Goal: Complete application form: Complete application form

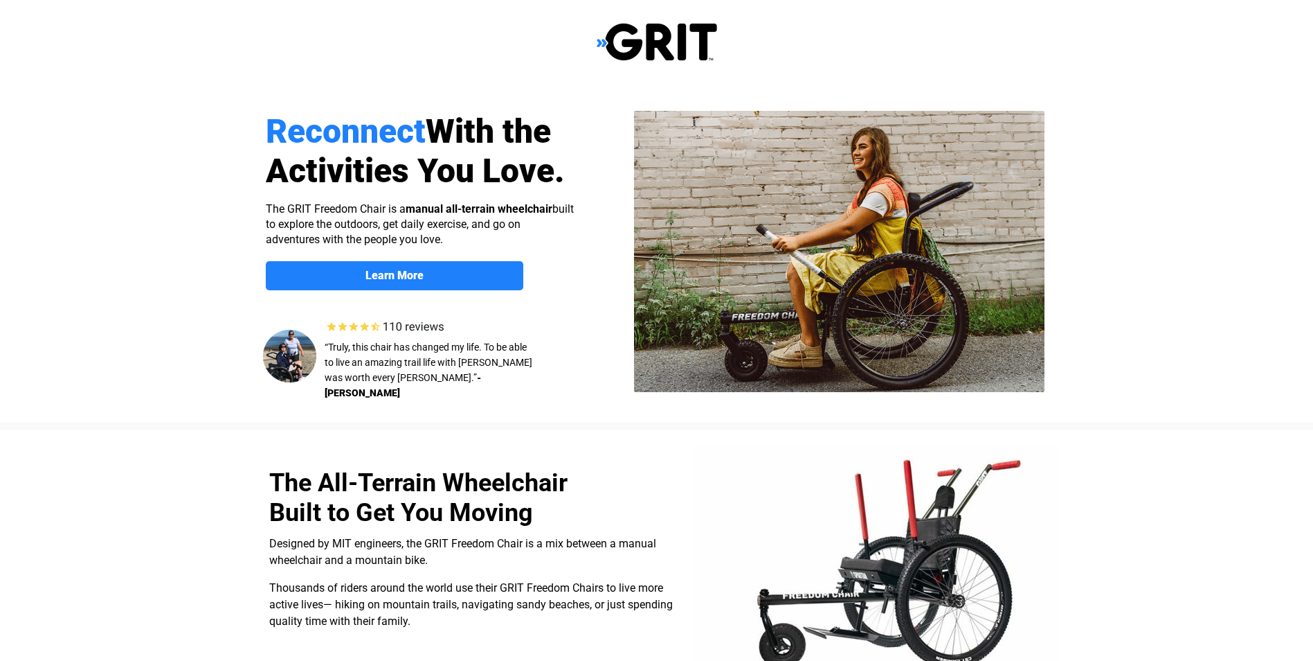
select select "US"
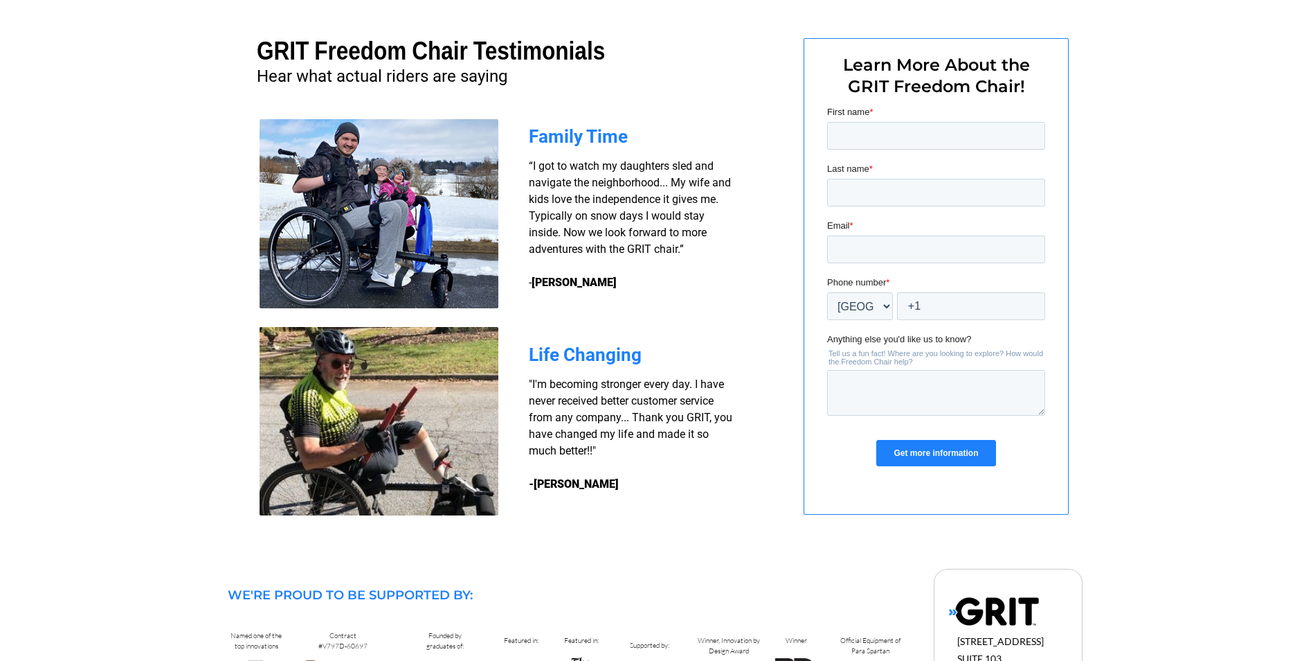
scroll to position [1020, 0]
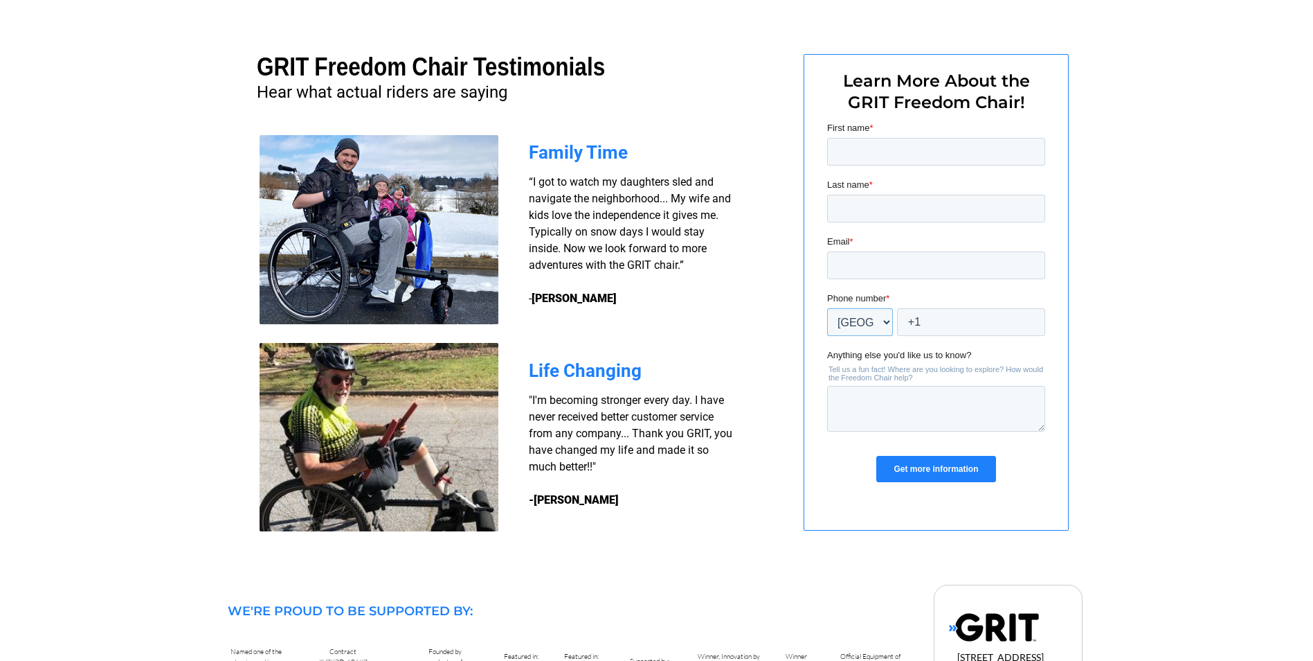
click at [885, 323] on select "* Afghanistan (‫افغانستان‬‎) Albania (Shqipëri) Algeria (‫الجزائر‬‎) American S…" at bounding box center [860, 322] width 66 height 28
click at [827, 308] on select "* Afghanistan (‫افغانستان‬‎) Albania (Shqipëri) Algeria (‫الجزائر‬‎) American S…" at bounding box center [860, 322] width 66 height 28
click at [940, 321] on input "+1" at bounding box center [971, 322] width 148 height 28
type input "+1 1563299605"
click at [864, 259] on input "Email *" at bounding box center [936, 265] width 218 height 28
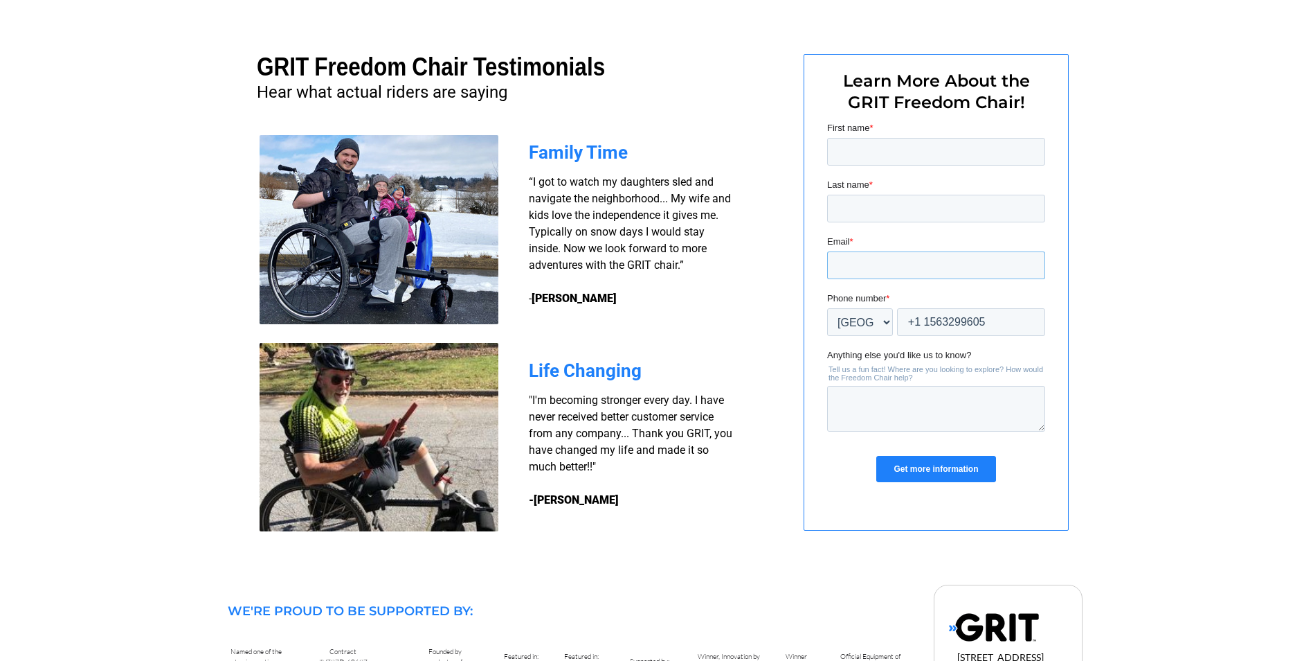
type input "[EMAIL_ADDRESS][DOMAIN_NAME]"
click at [870, 208] on input "Last name *" at bounding box center [936, 209] width 218 height 28
type input "[PERSON_NAME]"
click at [863, 147] on input "First name *" at bounding box center [936, 152] width 218 height 28
type input "[PERSON_NAME]"
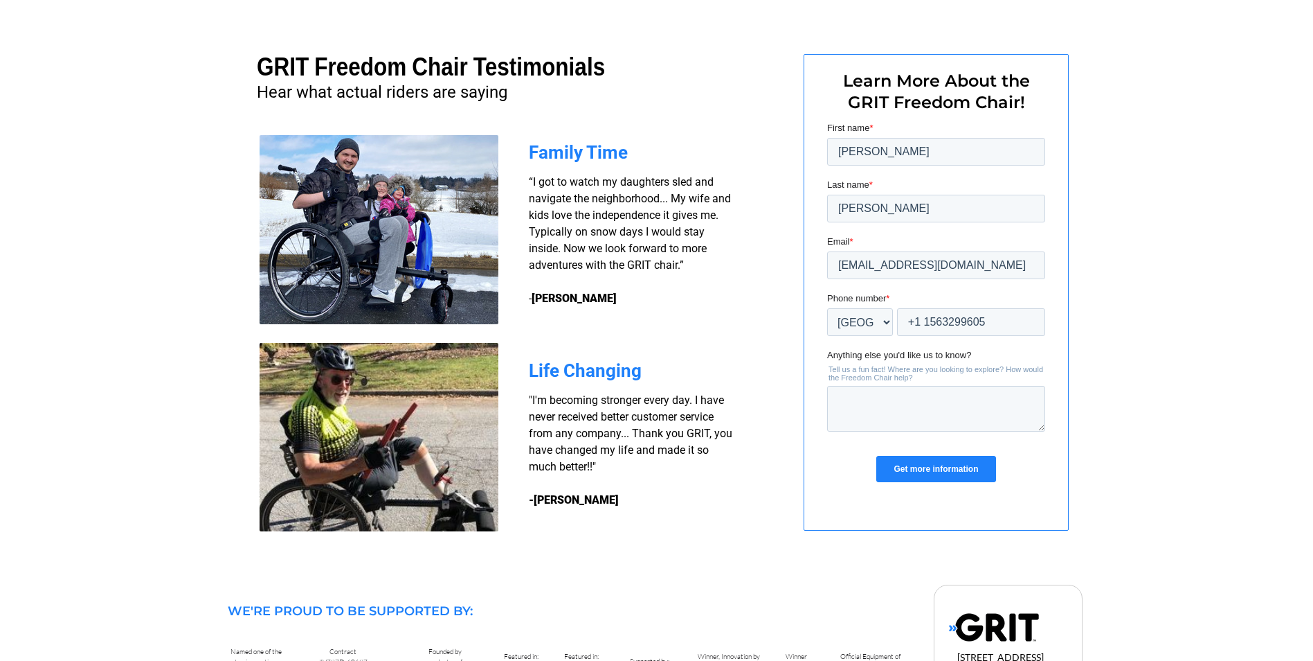
click at [947, 471] on input "Get more information" at bounding box center [935, 469] width 119 height 26
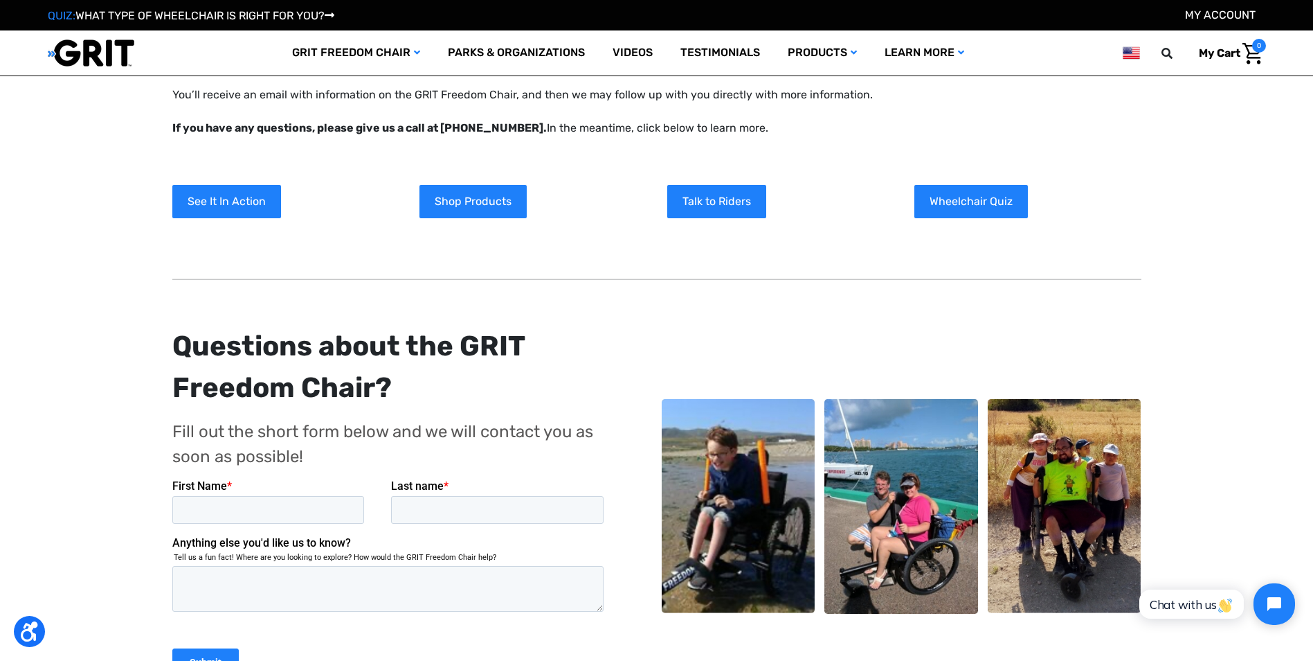
scroll to position [69, 0]
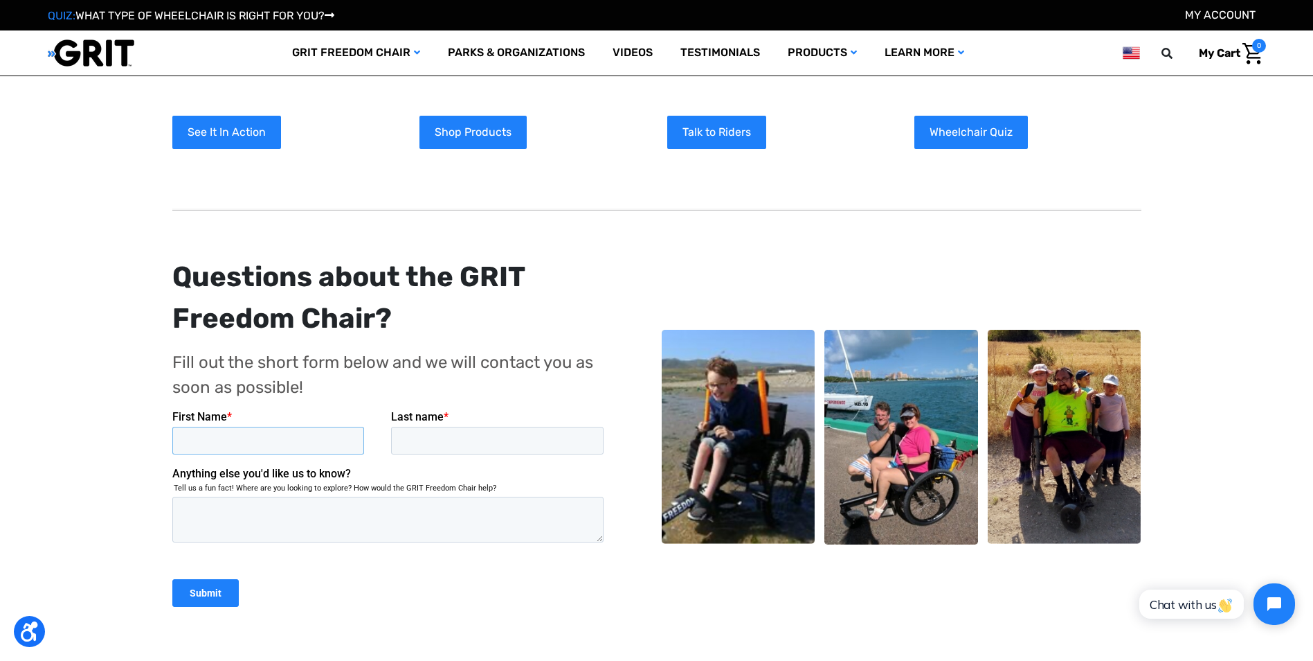
click at [210, 435] on input "First Name *" at bounding box center [268, 440] width 192 height 28
type input "[PERSON_NAME]"
click at [440, 431] on input "Last name *" at bounding box center [496, 440] width 213 height 28
type input "[PERSON_NAME]"
click at [196, 588] on input "Submit" at bounding box center [205, 592] width 66 height 28
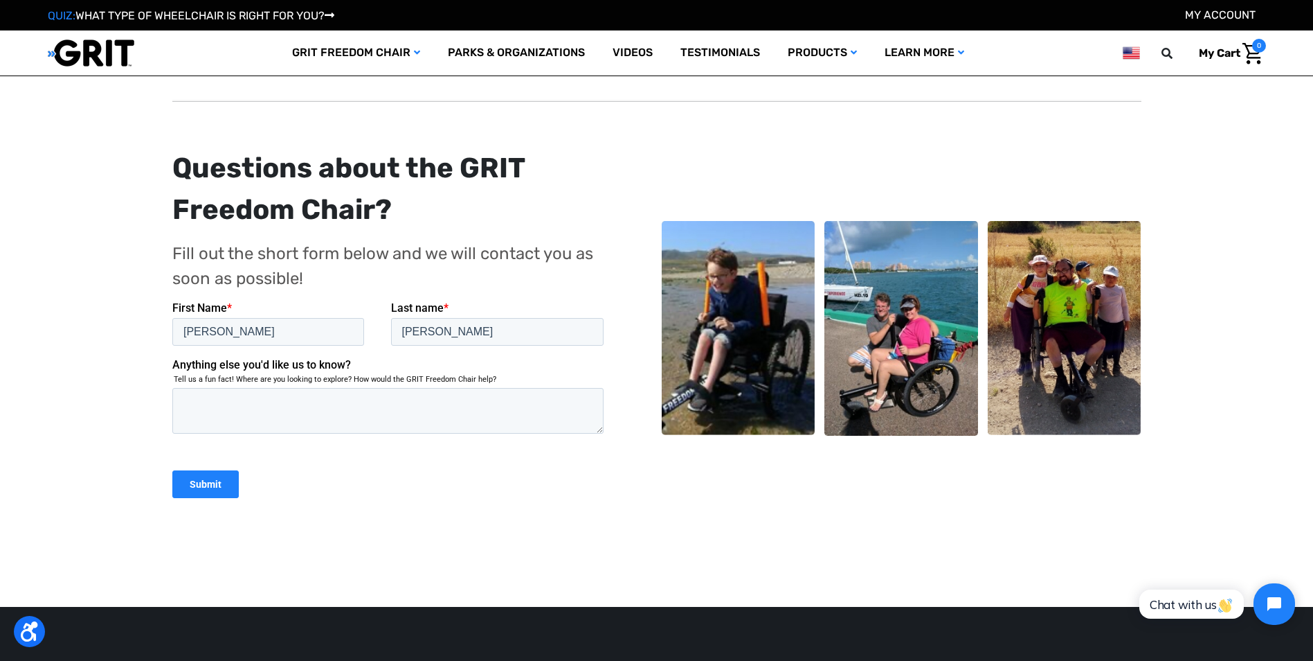
scroll to position [208, 0]
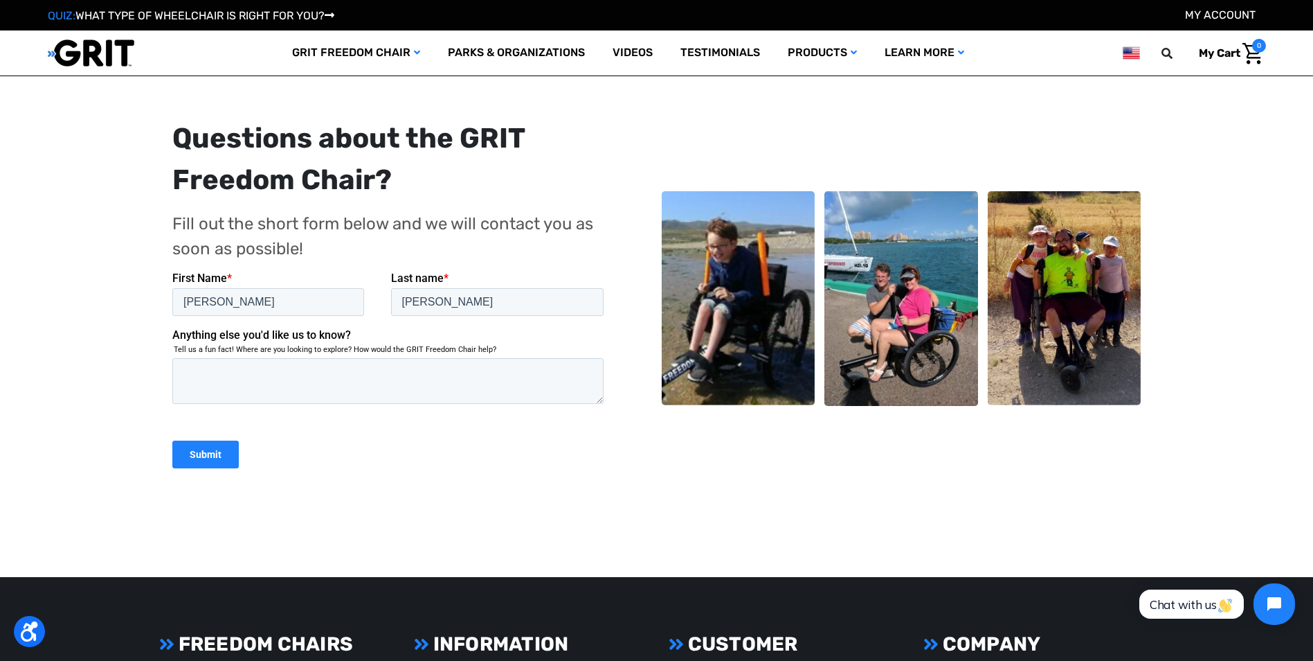
click at [201, 446] on input "Submit" at bounding box center [205, 454] width 66 height 28
